Goal: Task Accomplishment & Management: Use online tool/utility

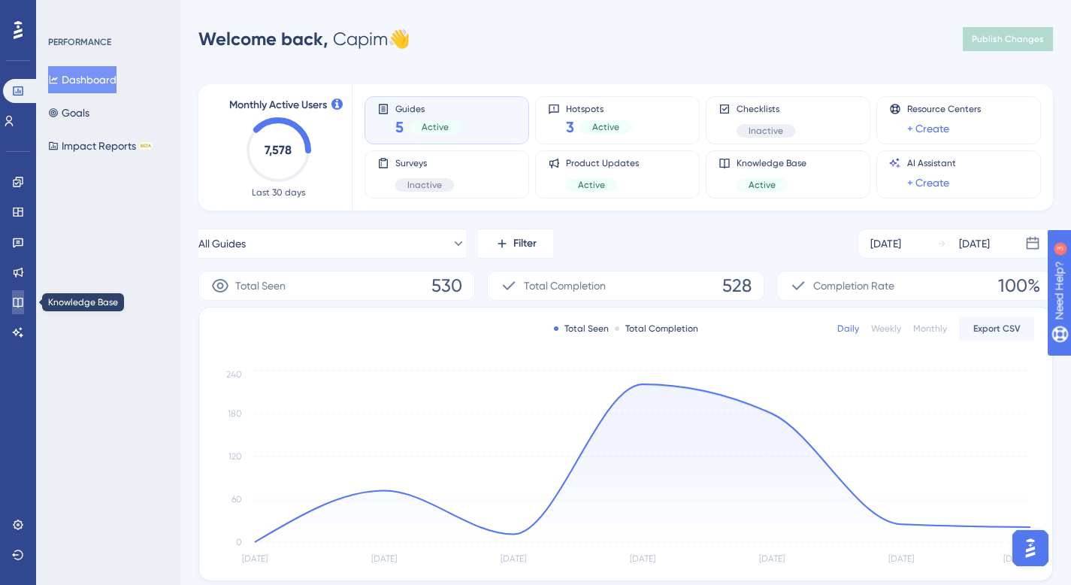
click at [21, 296] on icon at bounding box center [18, 302] width 12 height 12
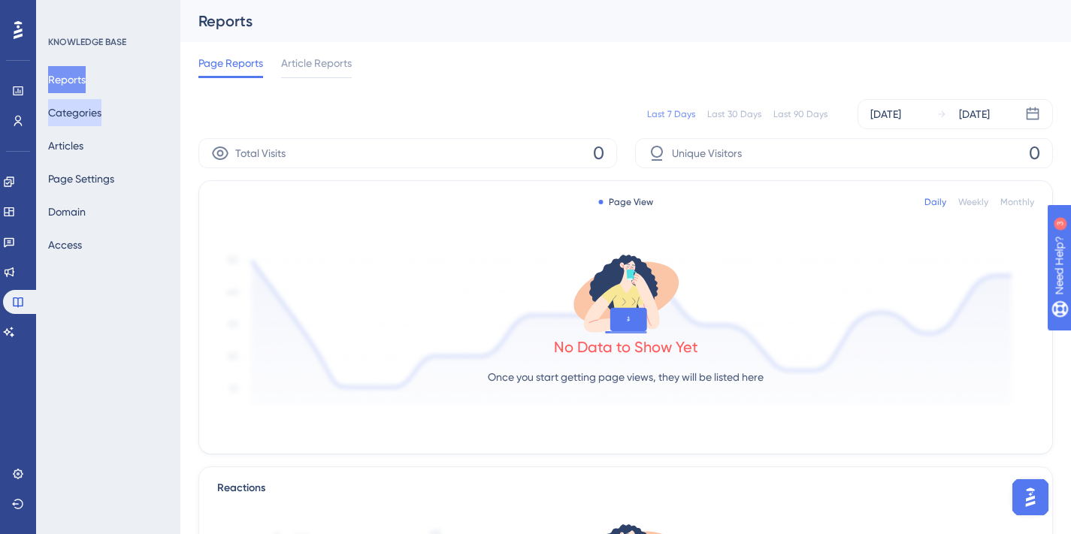
click at [79, 104] on button "Categories" at bounding box center [74, 112] width 53 height 27
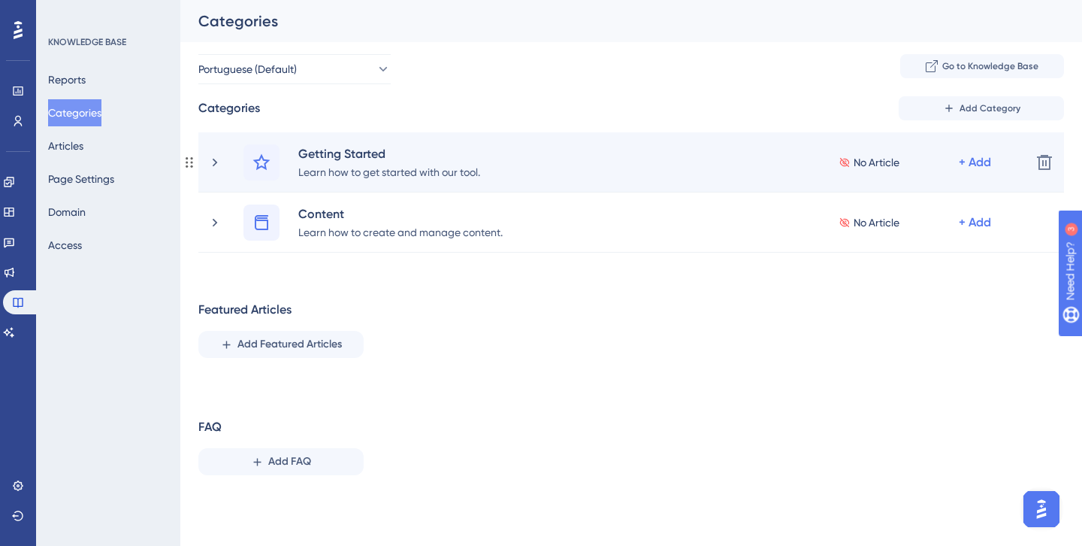
click at [210, 176] on div "Getting Started Learn how to get started with our tool. No Article + Add" at bounding box center [613, 162] width 812 height 36
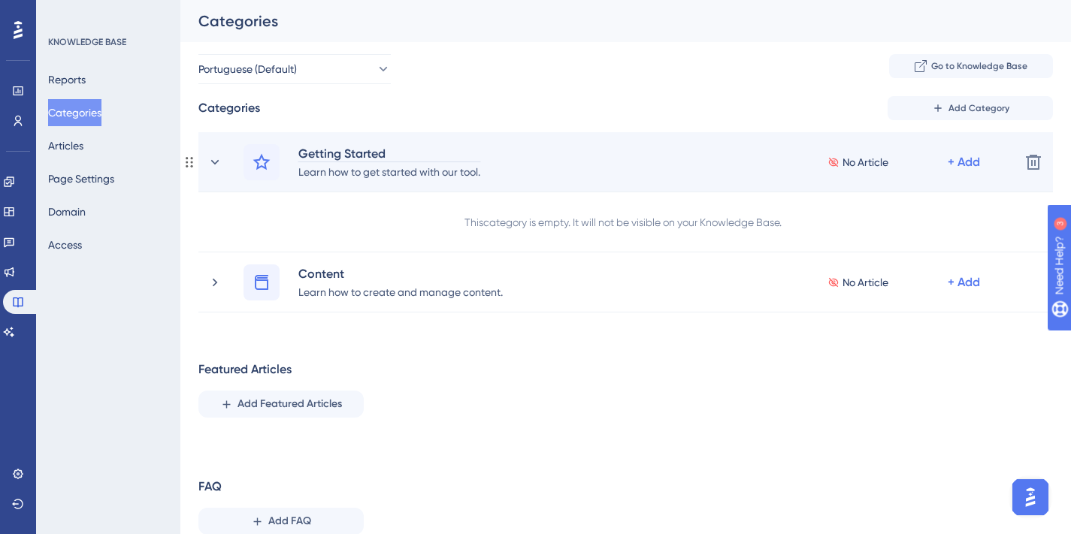
click at [351, 153] on div "Getting Started" at bounding box center [389, 153] width 183 height 18
click at [339, 172] on div "Learn how to get started with our tool." at bounding box center [389, 171] width 183 height 18
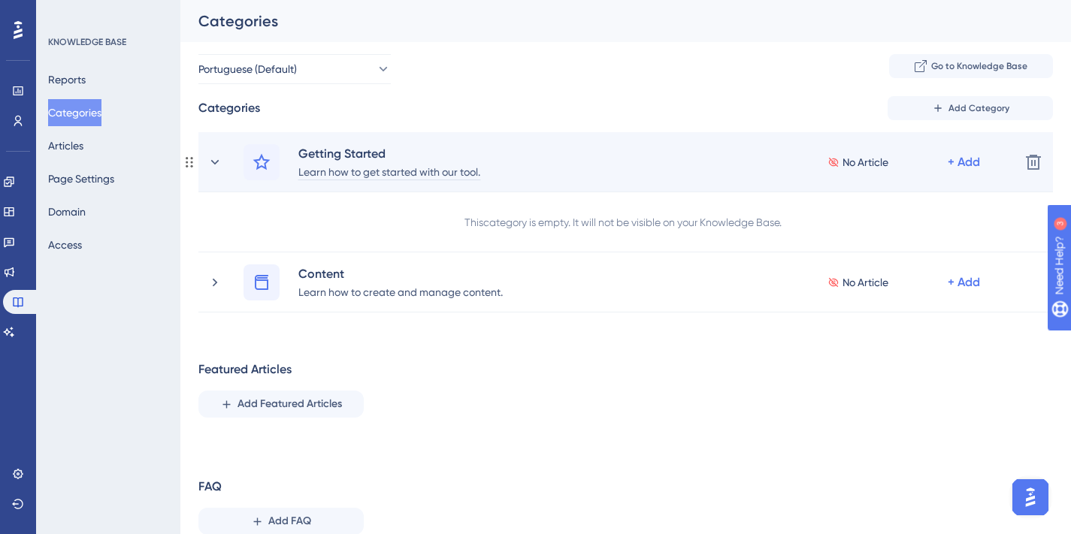
click at [339, 172] on div "Learn how to get started with our tool." at bounding box center [389, 171] width 183 height 18
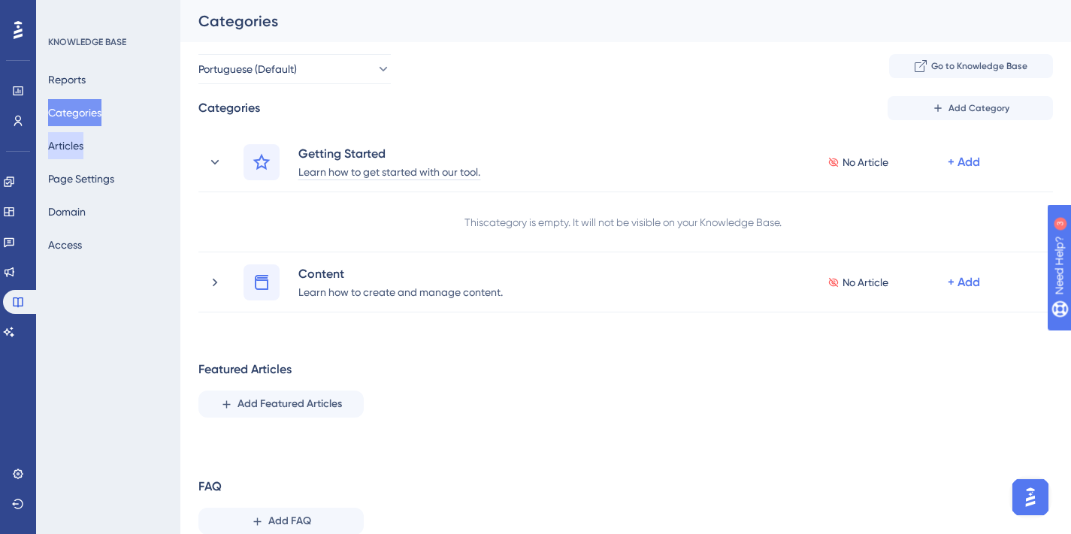
click at [74, 148] on button "Articles" at bounding box center [65, 145] width 35 height 27
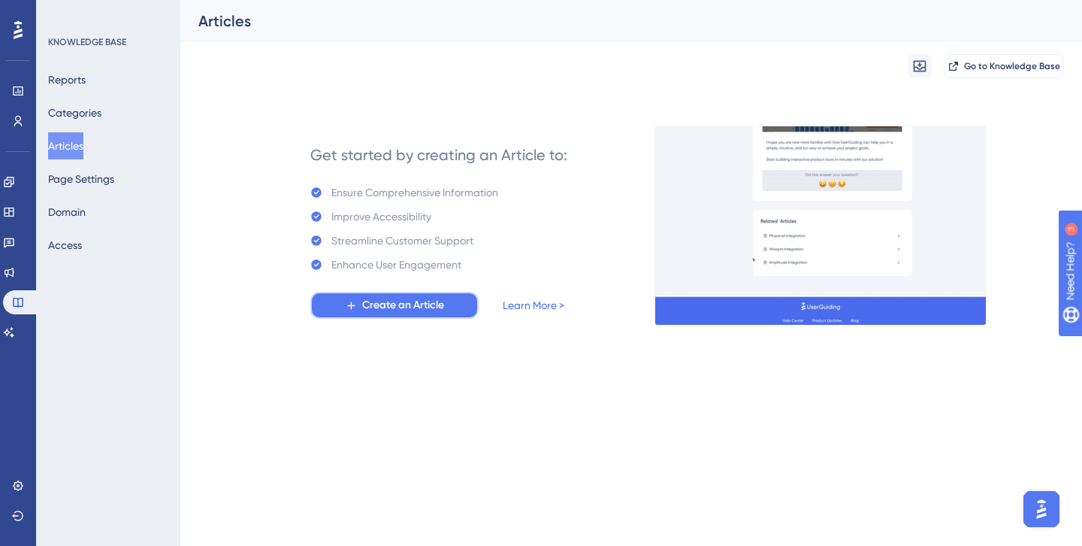
click at [371, 310] on span "Create an Article" at bounding box center [403, 305] width 82 height 18
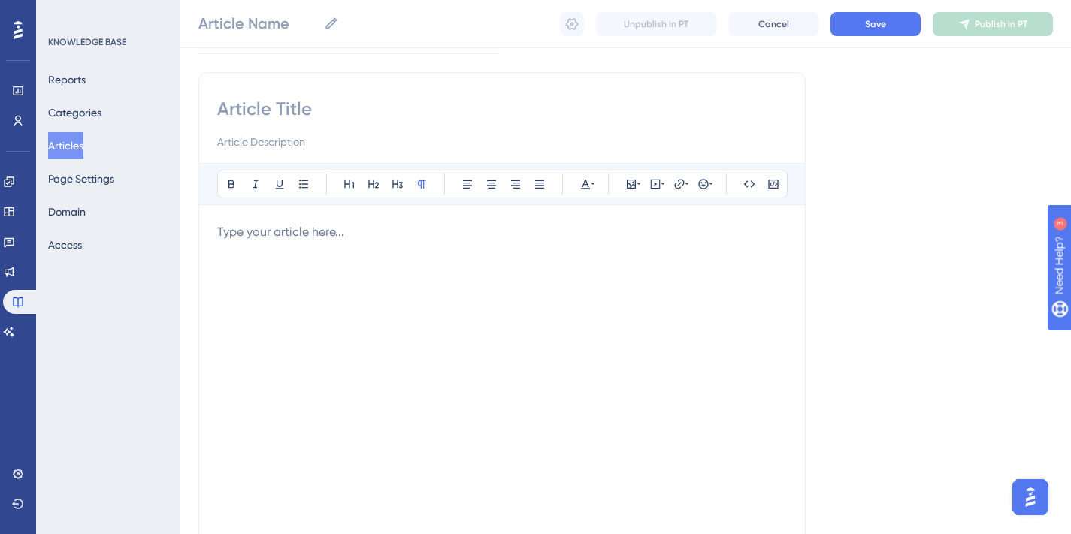
scroll to position [97, 0]
click at [362, 302] on div at bounding box center [502, 387] width 570 height 331
click at [630, 181] on icon at bounding box center [631, 183] width 12 height 12
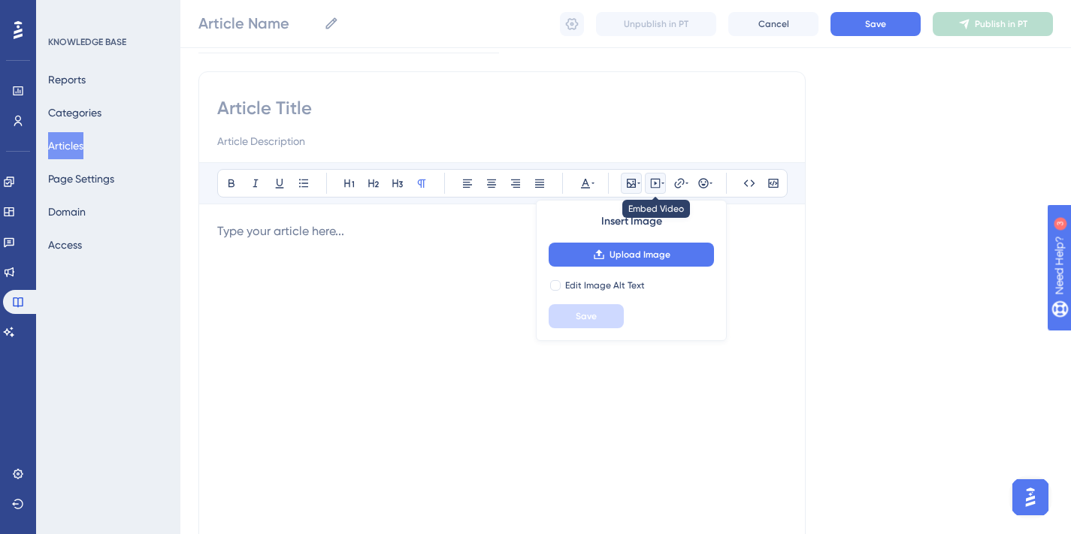
click at [658, 183] on icon at bounding box center [655, 183] width 12 height 12
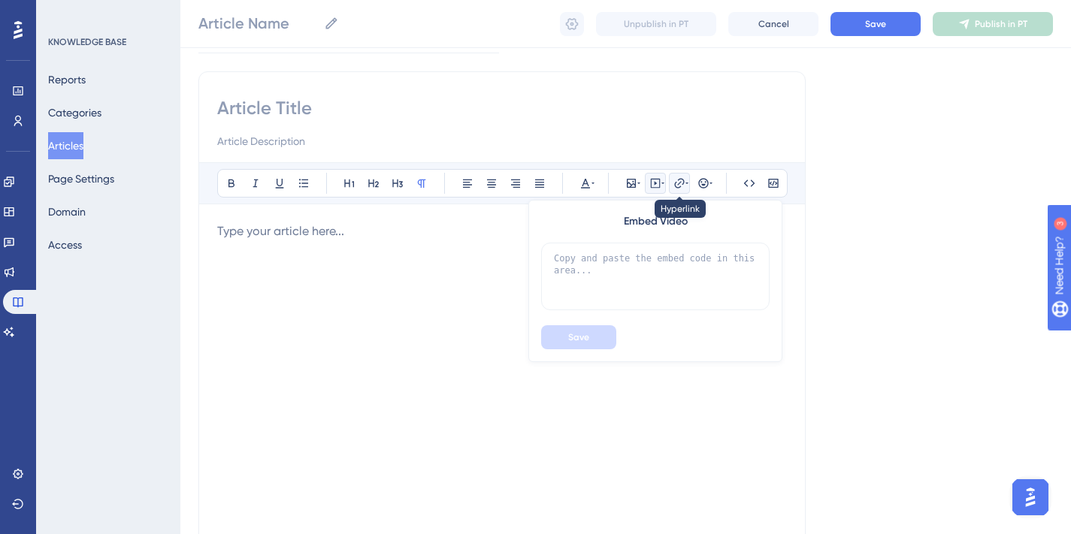
click at [676, 182] on icon at bounding box center [679, 183] width 10 height 10
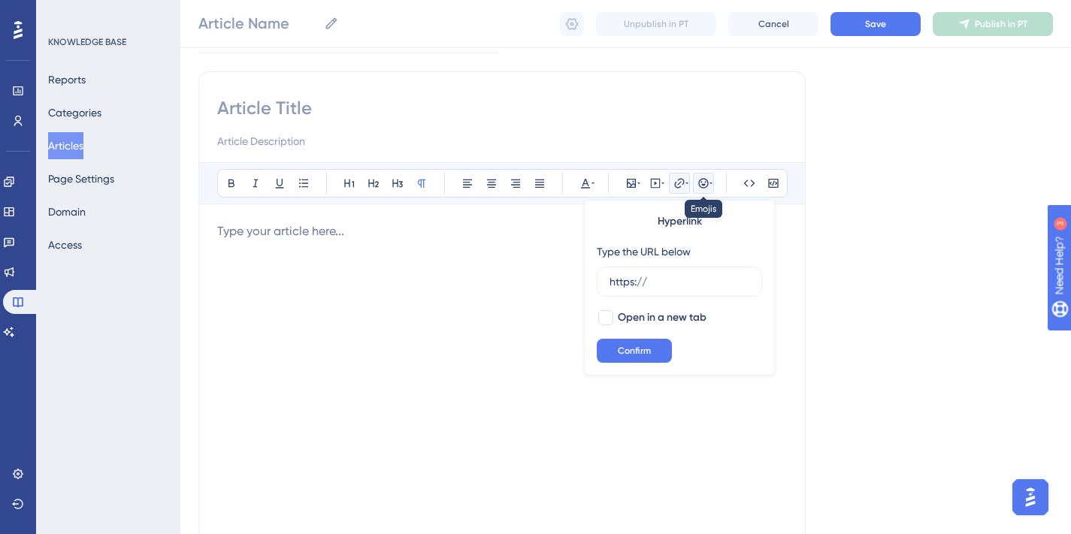
click at [695, 183] on button at bounding box center [703, 183] width 21 height 21
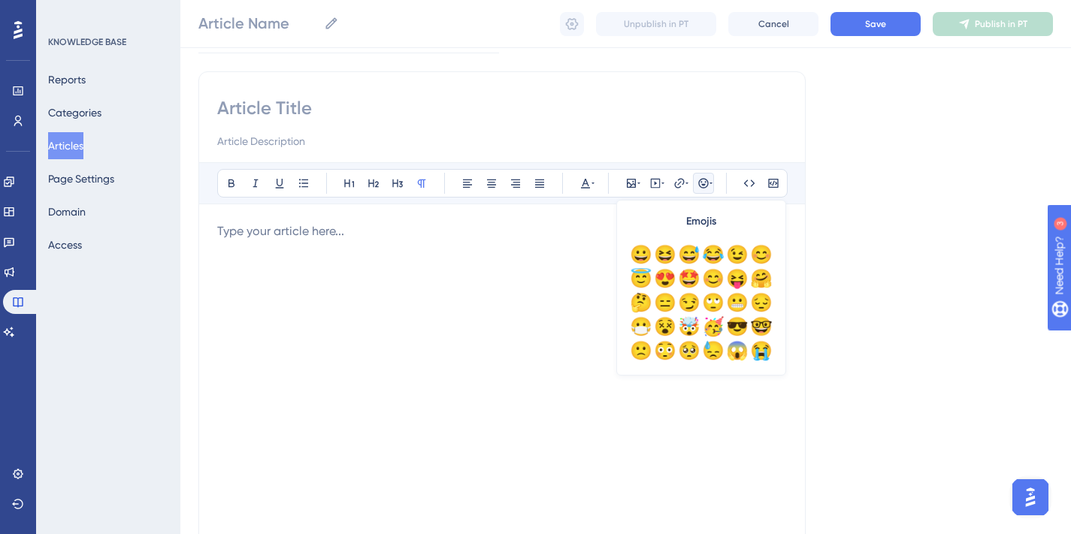
click at [699, 184] on icon at bounding box center [703, 183] width 10 height 10
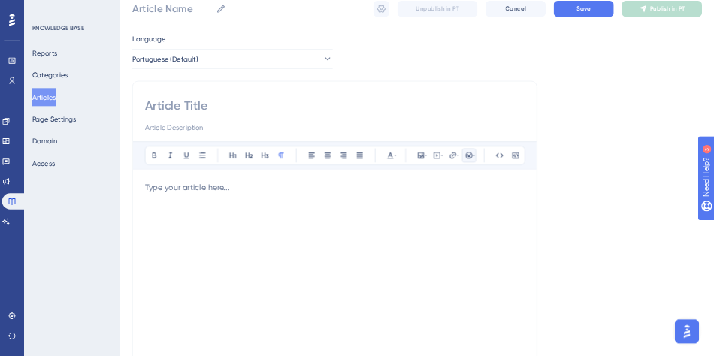
scroll to position [0, 0]
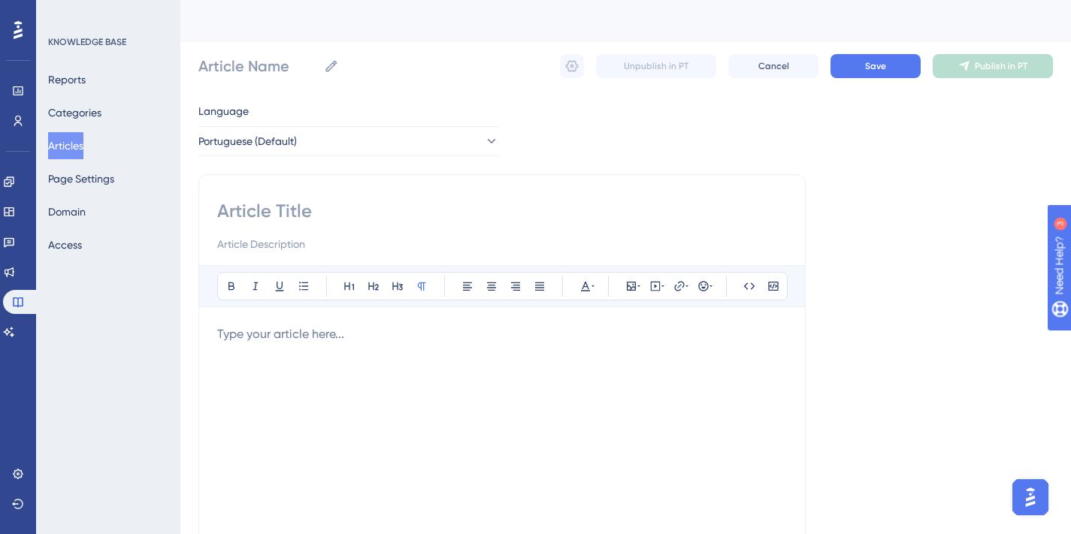
click at [81, 136] on button "Articles" at bounding box center [65, 145] width 35 height 27
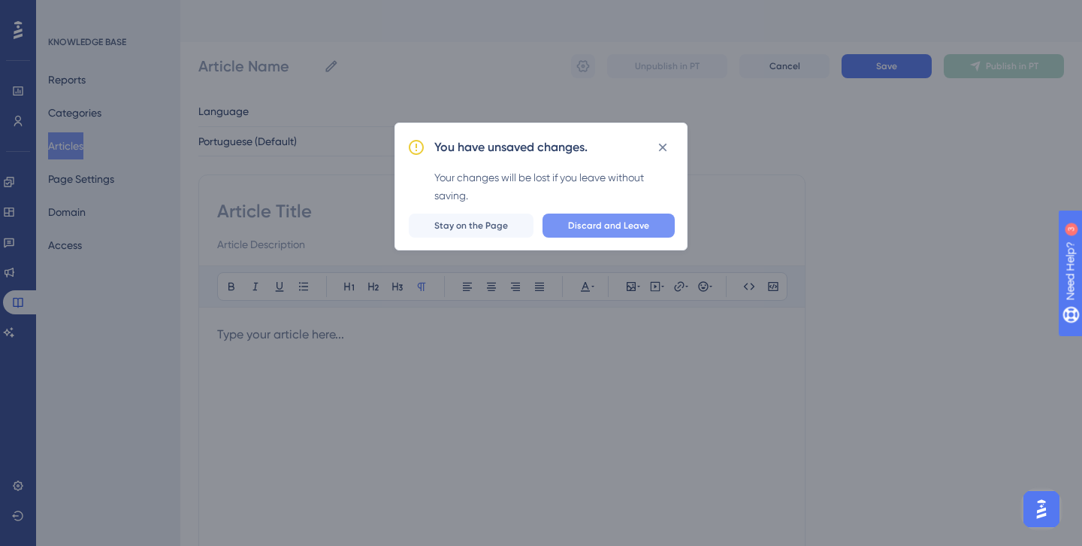
click at [572, 220] on span "Discard and Leave" at bounding box center [608, 225] width 81 height 12
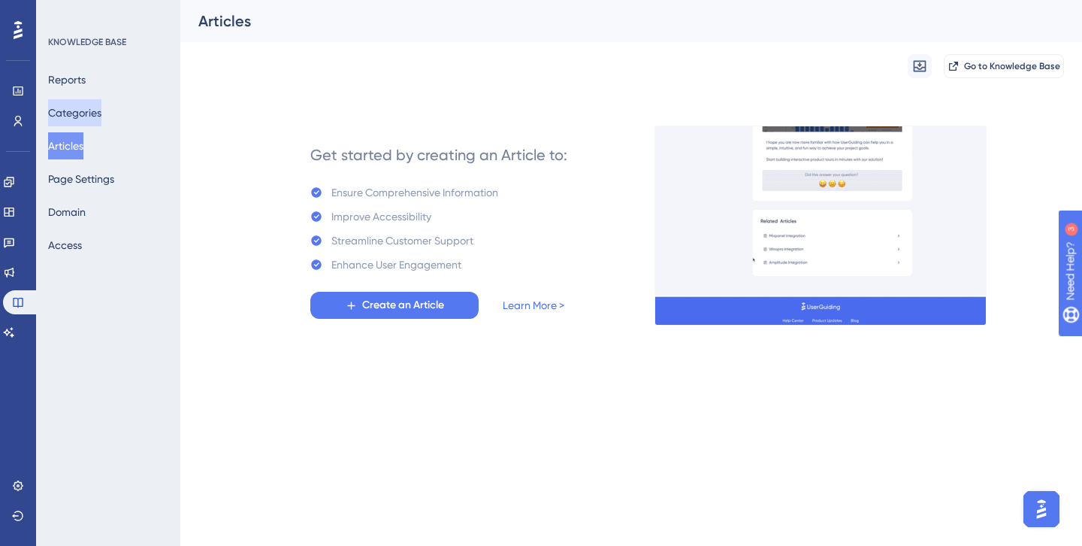
click at [79, 113] on button "Categories" at bounding box center [74, 112] width 53 height 27
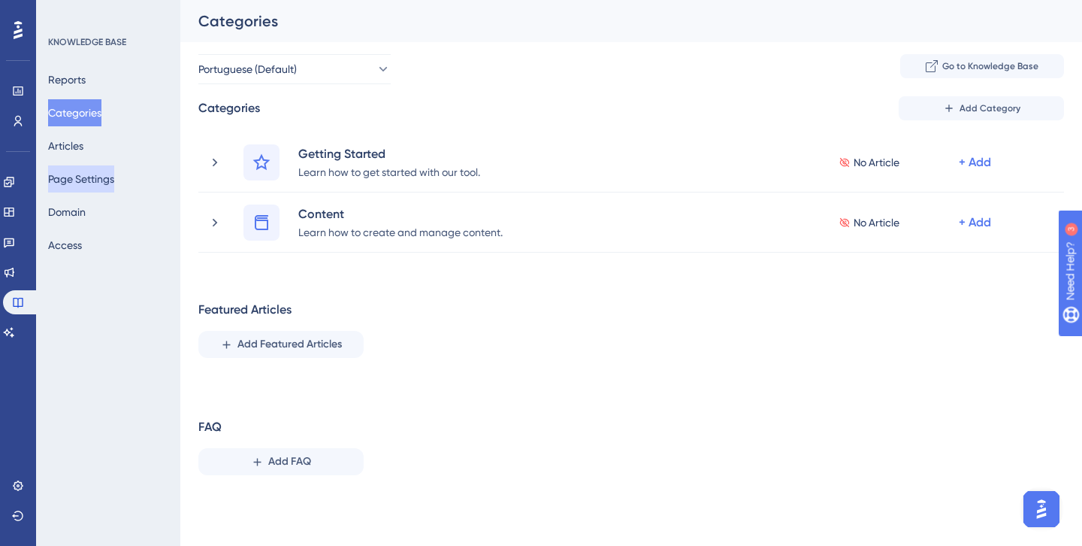
click at [78, 180] on button "Page Settings" at bounding box center [81, 178] width 66 height 27
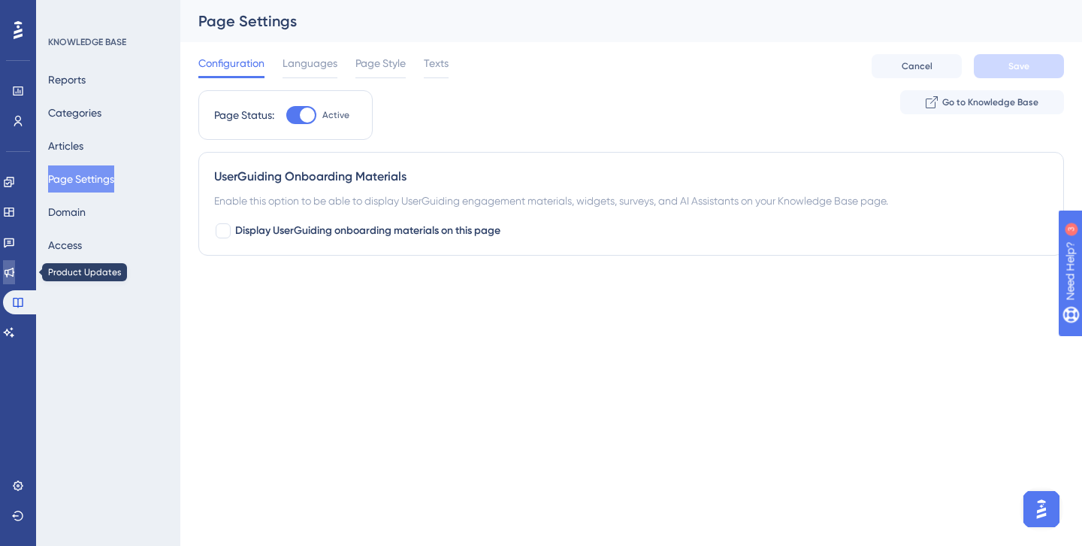
click at [14, 272] on icon at bounding box center [10, 272] width 10 height 10
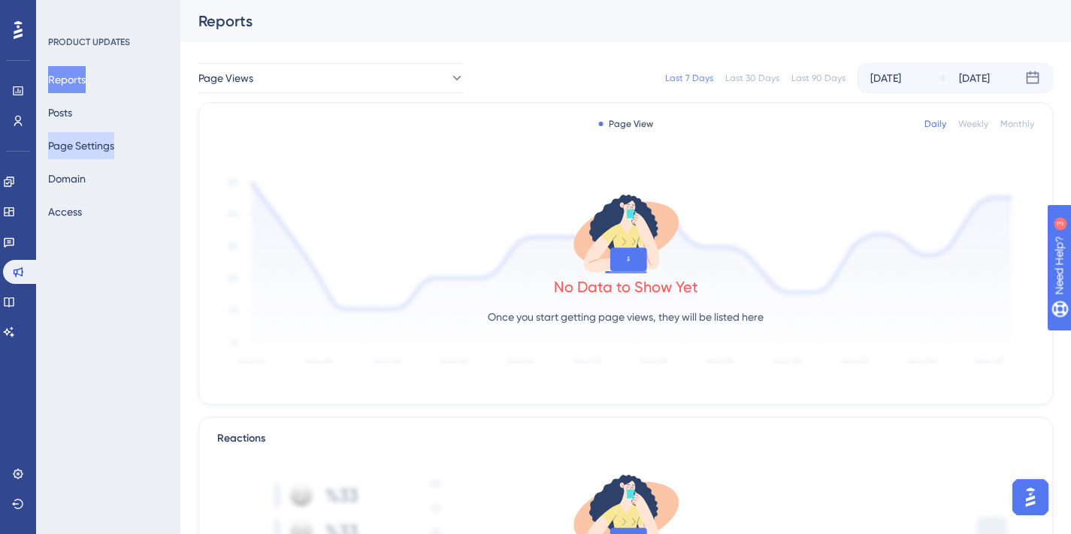
click at [78, 147] on button "Page Settings" at bounding box center [81, 145] width 66 height 27
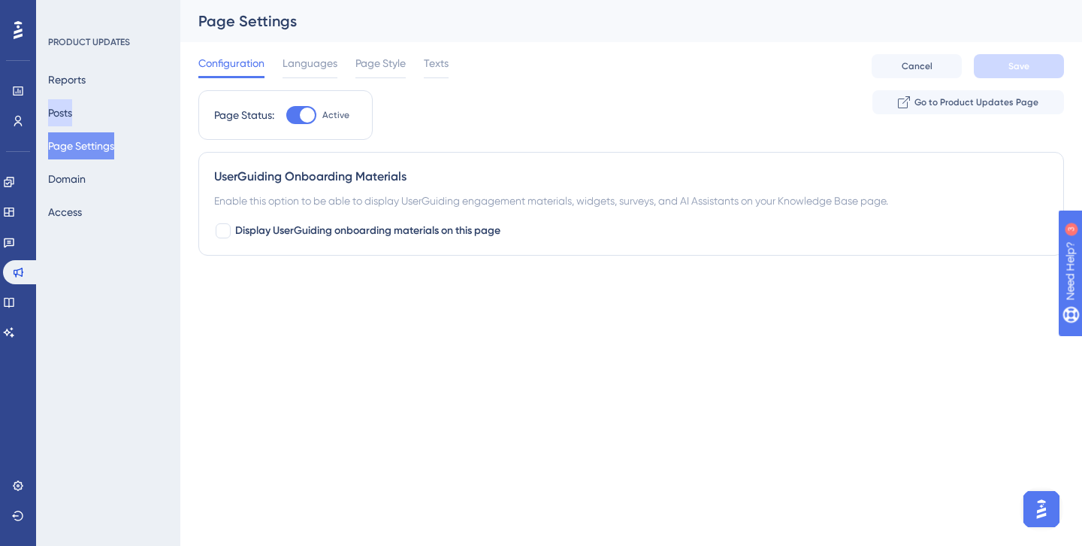
click at [67, 115] on button "Posts" at bounding box center [60, 112] width 24 height 27
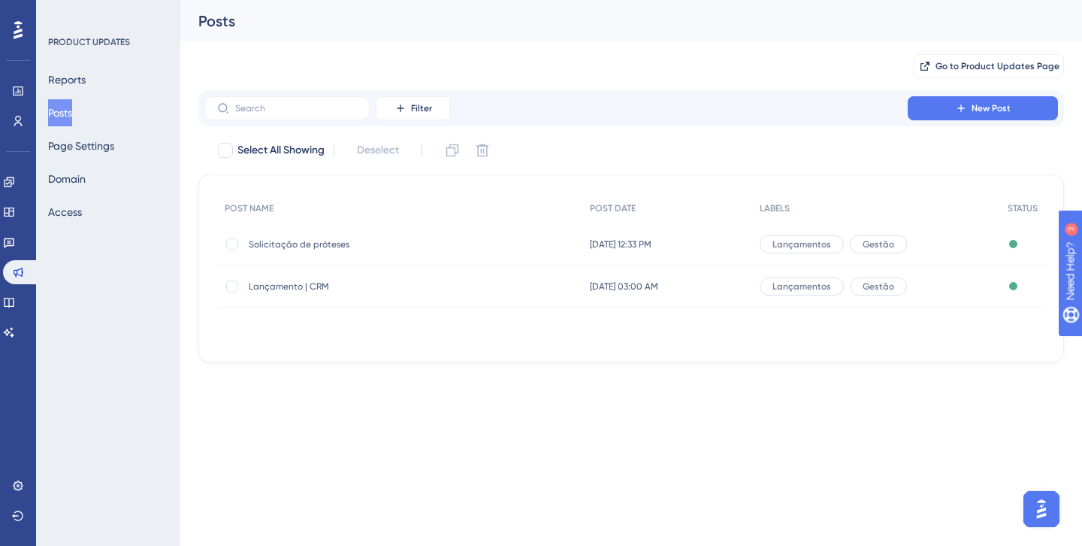
click at [331, 227] on div "Solicitação de próteses Solicitação de próteses" at bounding box center [369, 244] width 240 height 42
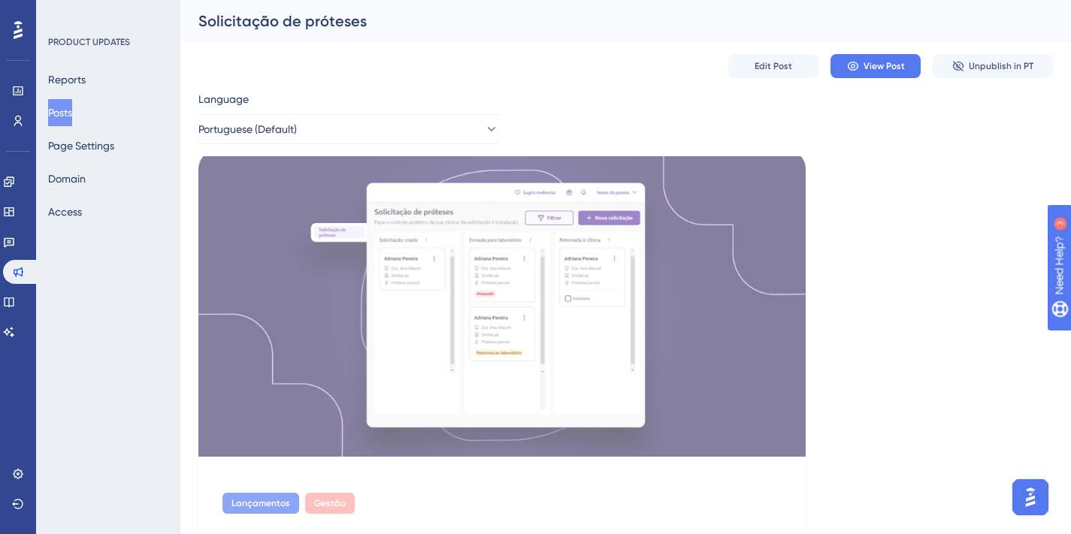
click at [331, 227] on img at bounding box center [501, 306] width 607 height 301
click at [880, 72] on button "View Post" at bounding box center [875, 66] width 90 height 24
click at [14, 298] on icon at bounding box center [9, 303] width 10 height 10
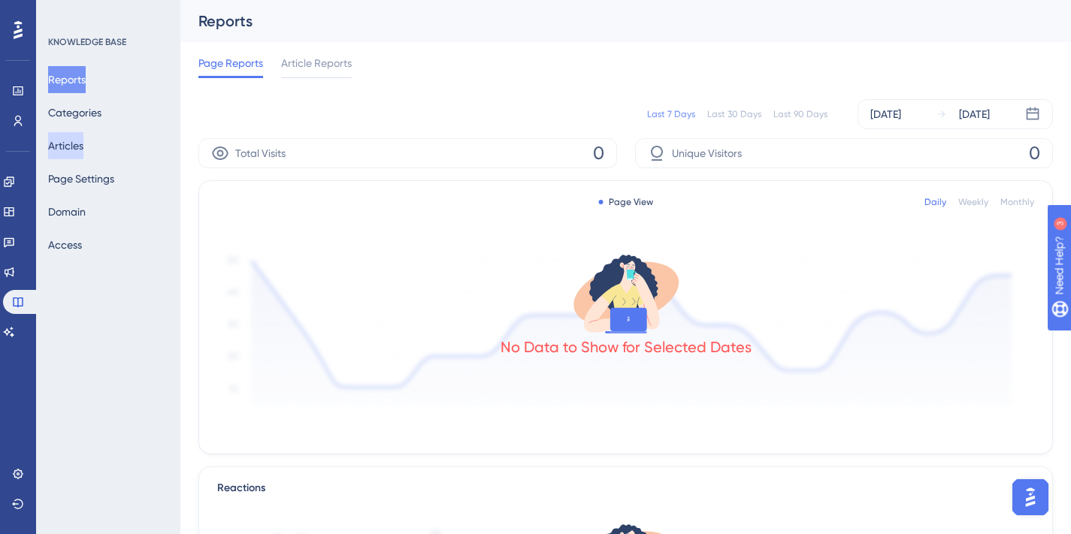
click at [70, 139] on button "Articles" at bounding box center [65, 145] width 35 height 27
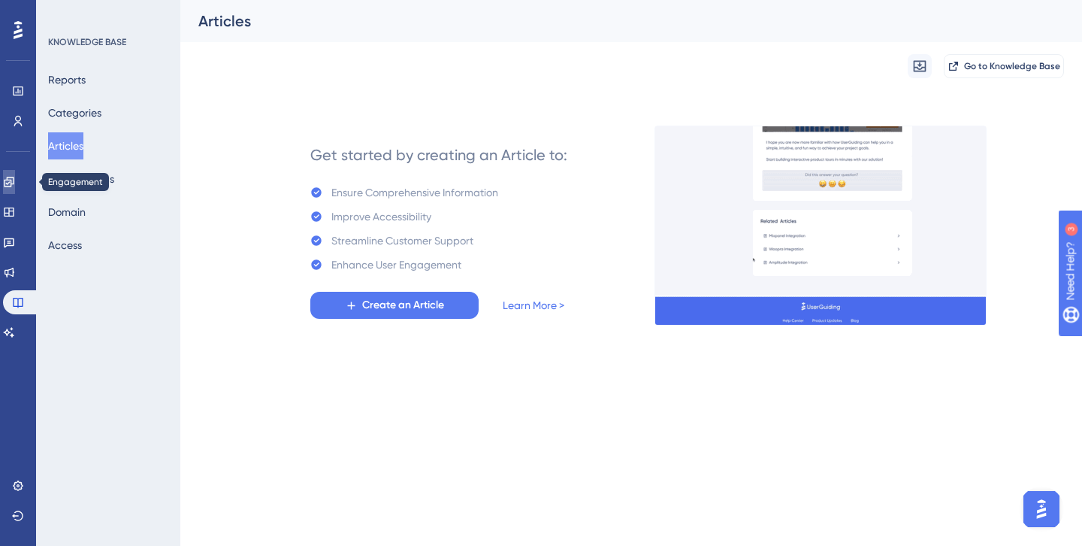
click at [15, 183] on icon at bounding box center [9, 182] width 12 height 12
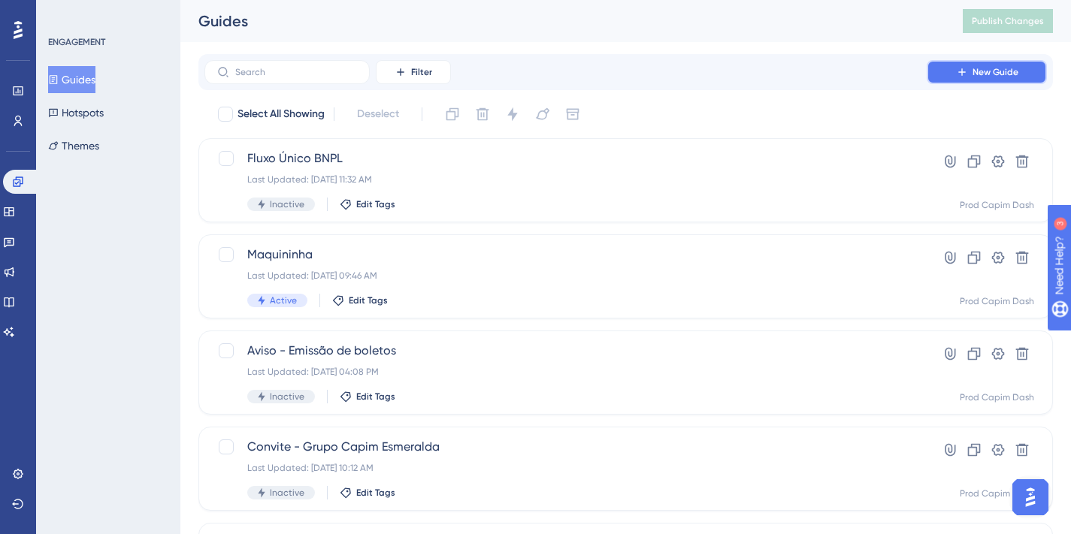
click at [971, 68] on button "New Guide" at bounding box center [986, 72] width 120 height 24
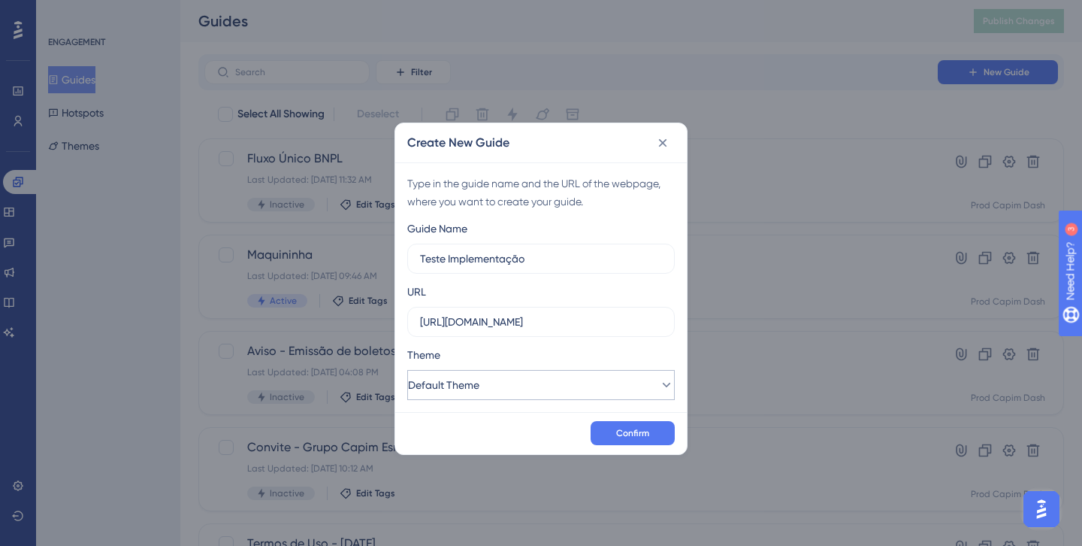
type input "Teste Implementação"
click at [576, 398] on button "Default Theme" at bounding box center [540, 385] width 267 height 30
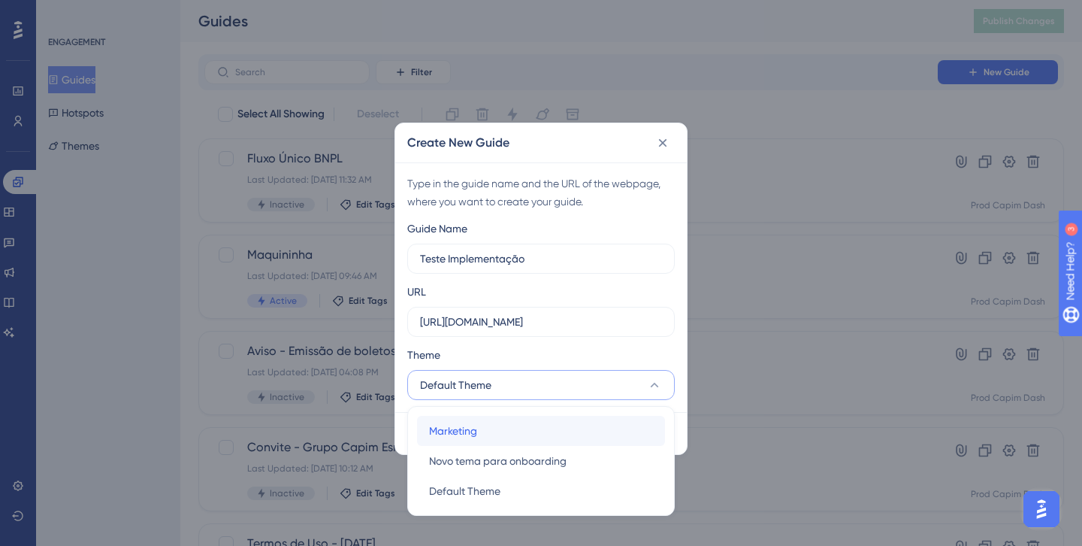
click at [497, 430] on div "Marketing Marketing" at bounding box center [541, 431] width 224 height 30
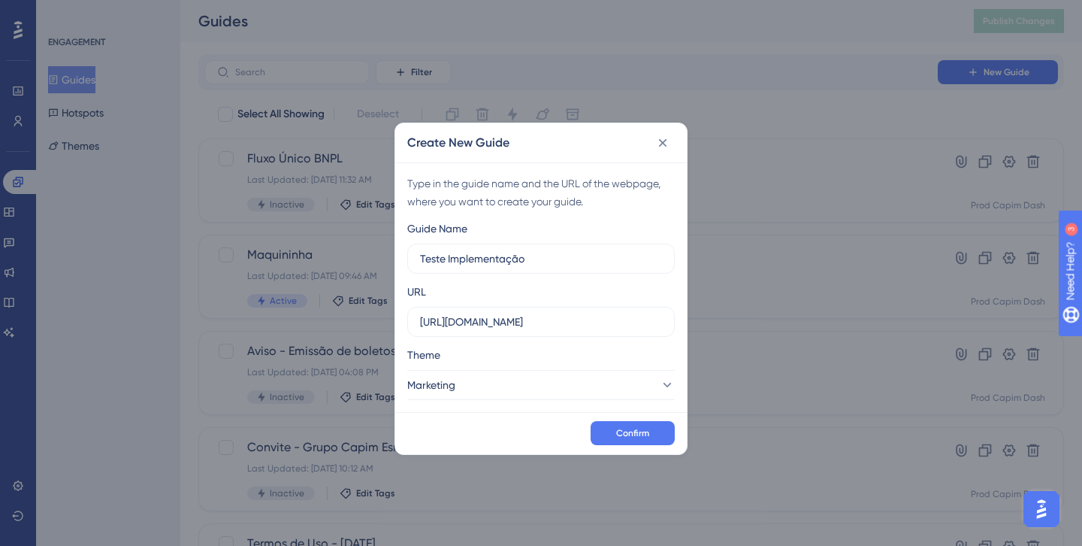
click at [554, 437] on div "Confirm" at bounding box center [541, 433] width 292 height 42
click at [641, 432] on span "Confirm" at bounding box center [632, 433] width 33 height 12
